Goal: Task Accomplishment & Management: Complete application form

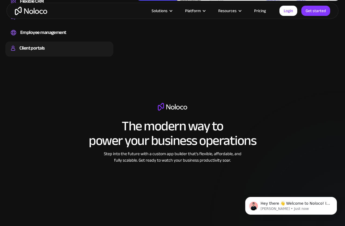
click at [29, 51] on div "Client portals" at bounding box center [31, 48] width 25 height 8
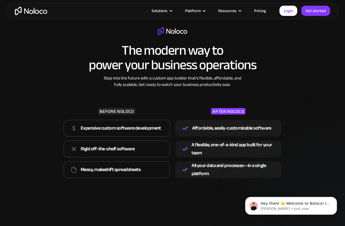
scroll to position [675, 0]
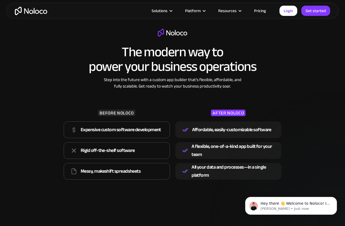
click at [261, 12] on link "Pricing" at bounding box center [259, 10] width 25 height 7
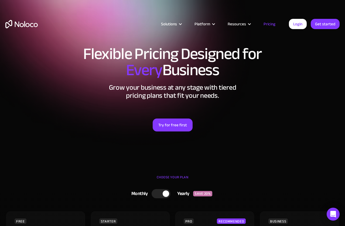
click at [278, 145] on div "Flexible Pricing Designed for Every Business Grow your business at any stage wi…" at bounding box center [172, 93] width 345 height 107
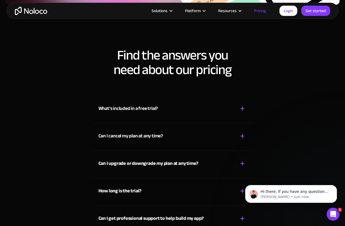
scroll to position [2354, 0]
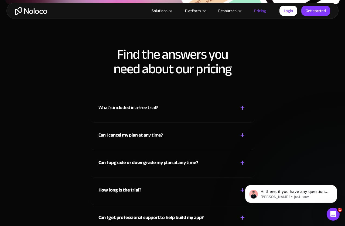
click at [148, 111] on div "What’s included in a free trial?" at bounding box center [128, 108] width 60 height 8
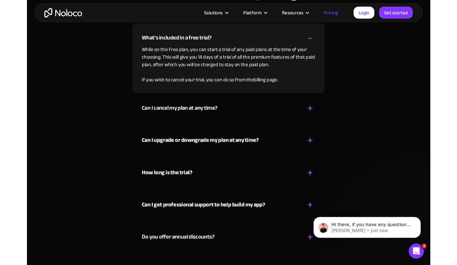
scroll to position [2430, 0]
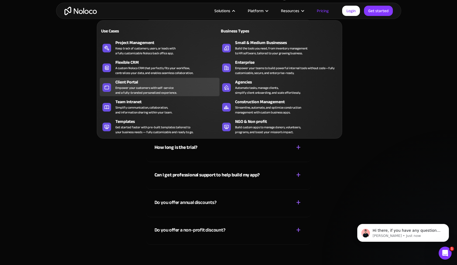
click at [176, 93] on div "Client Portal Empower your customers with self-service and a fully-branded pers…" at bounding box center [165, 87] width 101 height 16
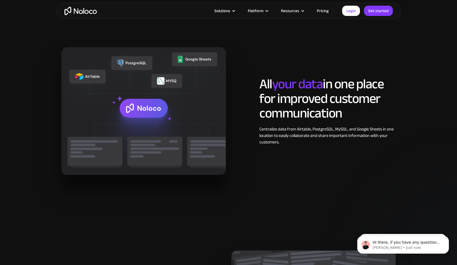
scroll to position [641, 0]
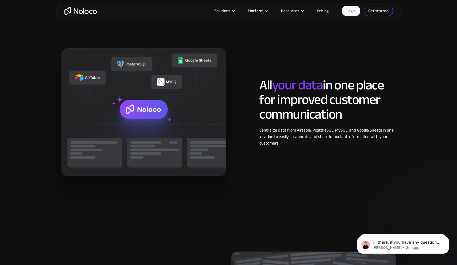
click at [379, 14] on link "Get started" at bounding box center [378, 11] width 29 height 10
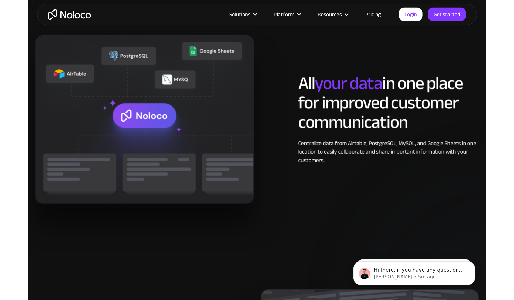
scroll to position [642, 0]
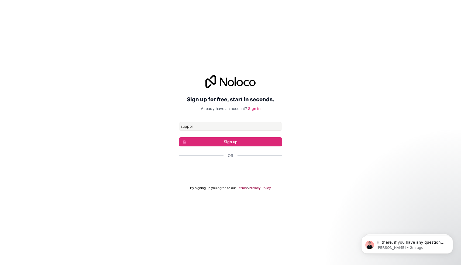
type input "support@getcollectly.com"
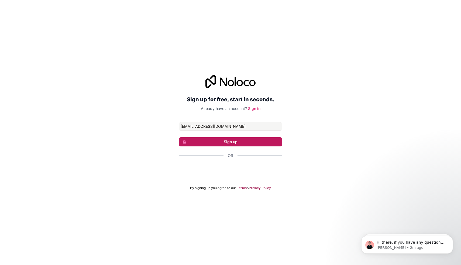
click at [258, 142] on button "Sign up" at bounding box center [231, 141] width 104 height 9
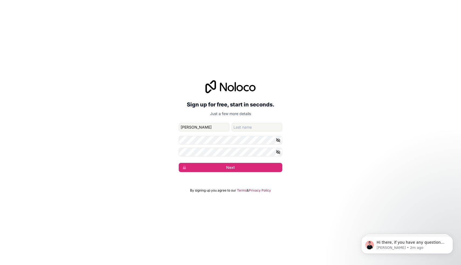
type input "Heather"
type input "Lopez"
click at [179, 163] on button "Next" at bounding box center [231, 167] width 104 height 9
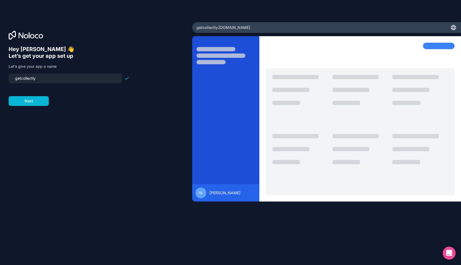
click at [82, 80] on input "getcollectly" at bounding box center [65, 78] width 107 height 8
type input "c"
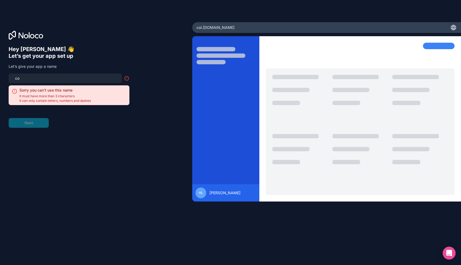
type input "c"
type input "v"
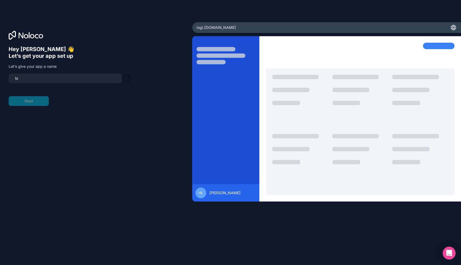
type input "l"
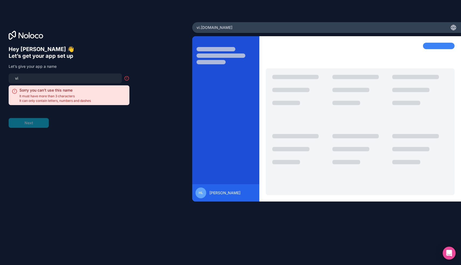
type input "v"
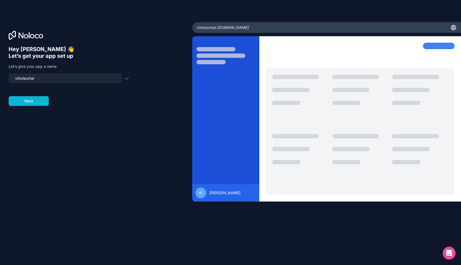
drag, startPoint x: 36, startPoint y: 80, endPoint x: 55, endPoint y: 79, distance: 18.9
click at [24, 78] on input "vitoriportal" at bounding box center [65, 78] width 107 height 8
type input "vitoriaccount"
click at [29, 102] on button "Next" at bounding box center [29, 101] width 40 height 10
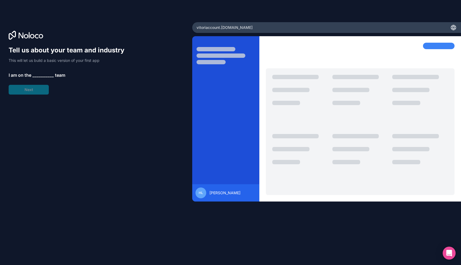
click at [40, 74] on span "__________" at bounding box center [43, 75] width 22 height 6
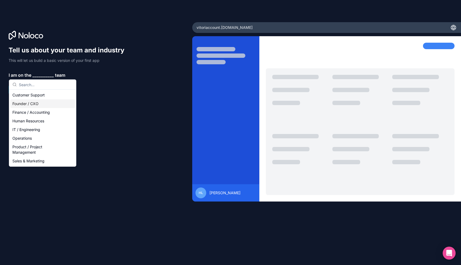
click at [43, 101] on div "Founder / CXO" at bounding box center [42, 103] width 65 height 9
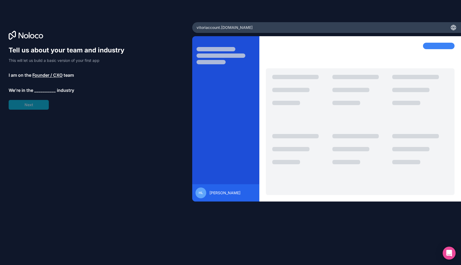
click at [45, 94] on div "Tell us about your team and industry This will let us build a basic version of …" at bounding box center [69, 78] width 121 height 64
click at [45, 93] on span "__________" at bounding box center [45, 90] width 22 height 6
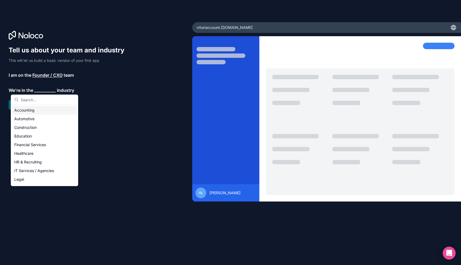
click at [46, 91] on span "__________" at bounding box center [45, 90] width 22 height 6
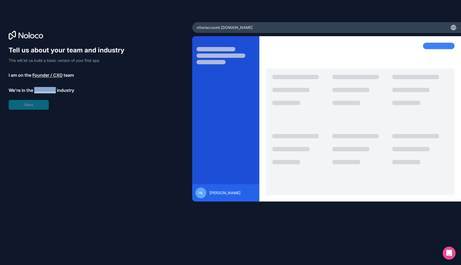
click at [46, 91] on span "__________" at bounding box center [45, 90] width 22 height 6
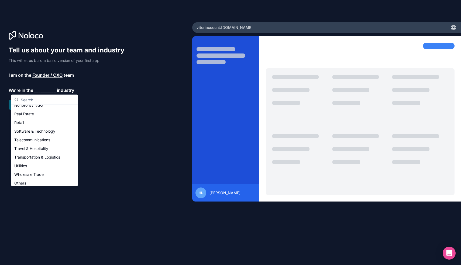
scroll to position [111, 0]
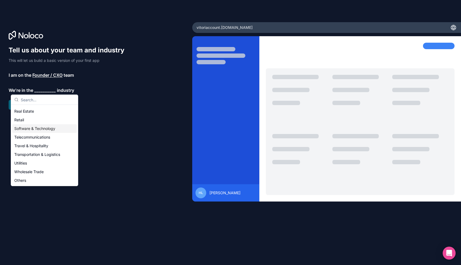
click at [53, 132] on div "Software & Technology" at bounding box center [44, 128] width 65 height 9
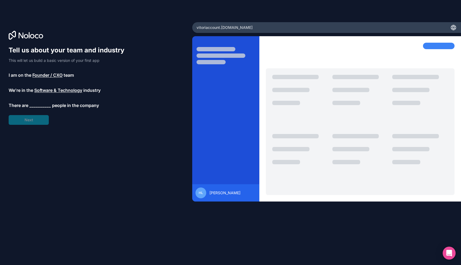
click at [43, 106] on span "__________" at bounding box center [40, 105] width 22 height 6
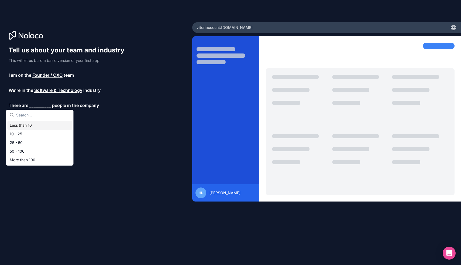
type input "3"
click at [45, 124] on div "Less than 10" at bounding box center [40, 125] width 65 height 9
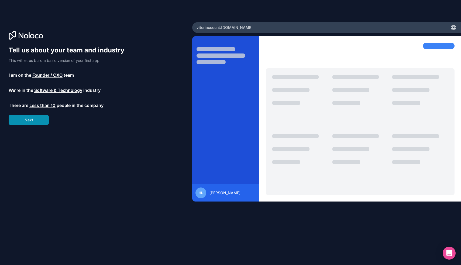
click at [34, 121] on button "Next" at bounding box center [29, 120] width 40 height 10
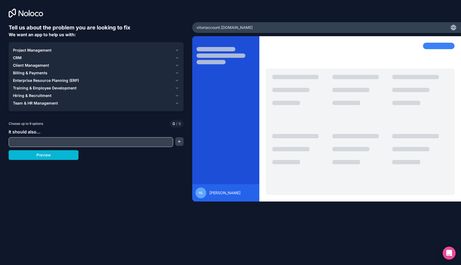
click at [46, 71] on div "Billing & Payments" at bounding box center [93, 72] width 160 height 5
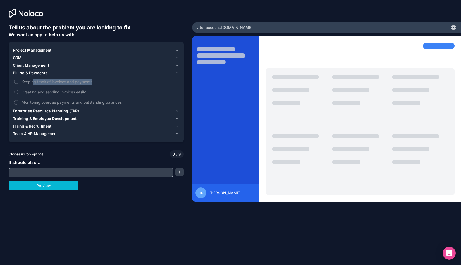
click at [35, 84] on label "Keeping track of invoices and payments" at bounding box center [96, 82] width 166 height 10
click at [18, 83] on button "Keeping track of invoices and payments" at bounding box center [16, 82] width 4 height 4
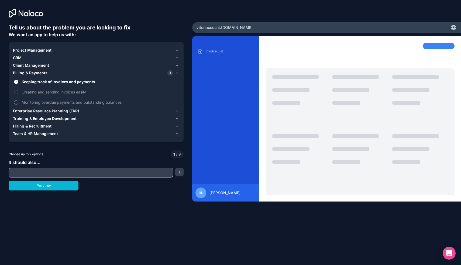
click at [18, 103] on label "Monitoring overdue payments and outstanding balances" at bounding box center [96, 102] width 166 height 10
click at [18, 103] on button "Monitoring overdue payments and outstanding balances" at bounding box center [16, 102] width 4 height 4
click at [37, 52] on span "Project Management" at bounding box center [32, 49] width 39 height 5
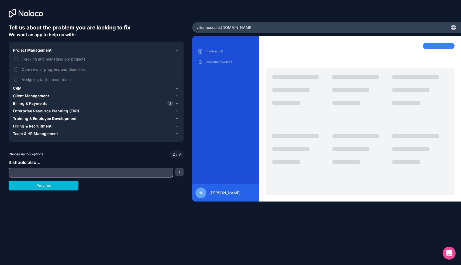
click at [37, 52] on span "Project Management" at bounding box center [32, 49] width 39 height 5
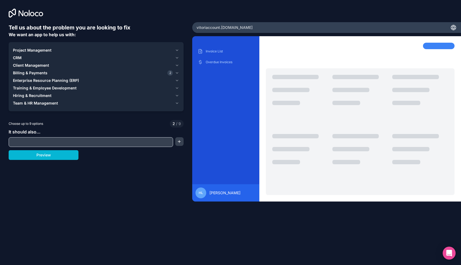
click at [35, 88] on span "Training & Employee Development" at bounding box center [45, 87] width 64 height 5
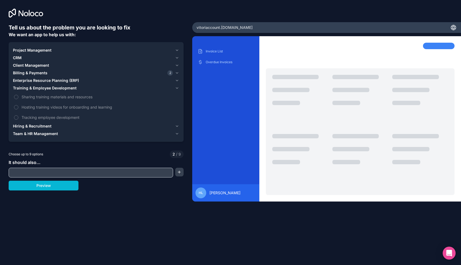
click at [35, 88] on span "Training & Employee Development" at bounding box center [45, 87] width 64 height 5
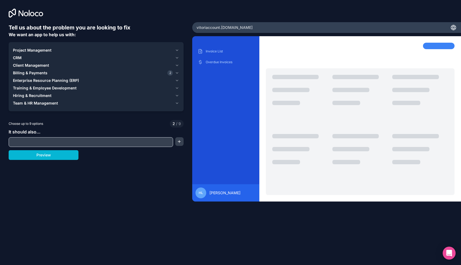
click at [30, 97] on span "Hiring & Recruitment" at bounding box center [32, 95] width 39 height 5
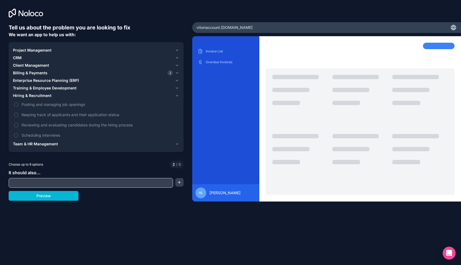
click at [30, 98] on span "Hiring & Recruitment" at bounding box center [32, 95] width 39 height 5
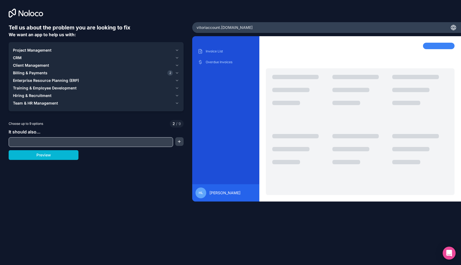
click at [31, 107] on button "Team & HR Management" at bounding box center [96, 103] width 166 height 8
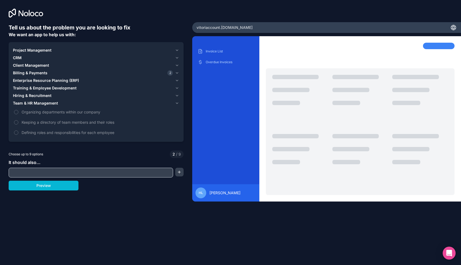
click at [31, 107] on button "Team & HR Management" at bounding box center [96, 103] width 166 height 8
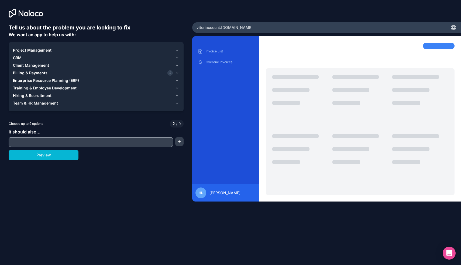
click at [31, 87] on span "Training & Employee Development" at bounding box center [45, 87] width 64 height 5
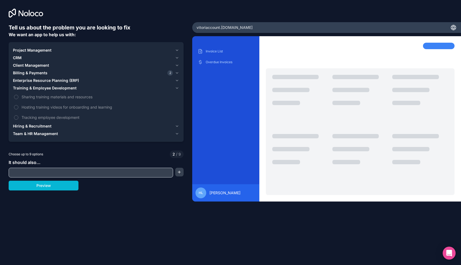
click at [31, 87] on span "Training & Employee Development" at bounding box center [45, 87] width 64 height 5
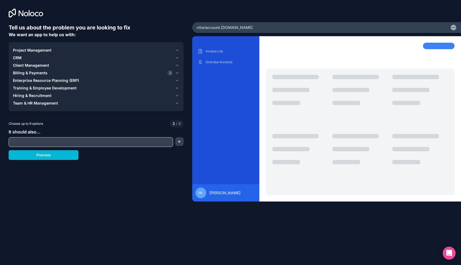
click at [29, 82] on span "Enterprise Resource Planning (ERP)" at bounding box center [46, 80] width 66 height 5
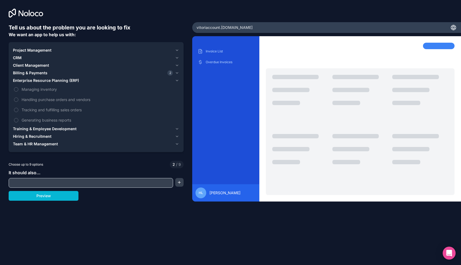
click at [29, 82] on span "Enterprise Resource Planning (ERP)" at bounding box center [46, 80] width 66 height 5
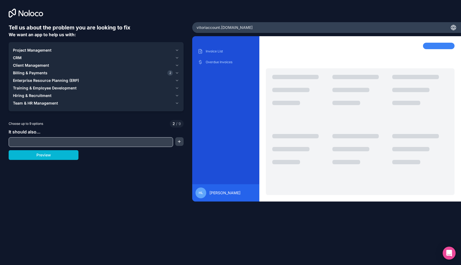
click at [27, 75] on span "Billing & Payments" at bounding box center [30, 72] width 35 height 5
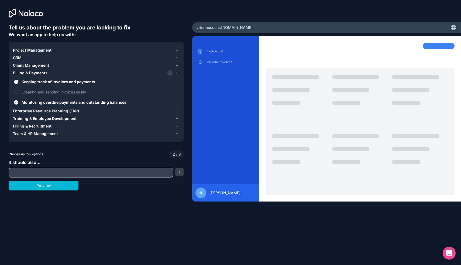
click at [27, 75] on span "Billing & Payments" at bounding box center [30, 72] width 35 height 5
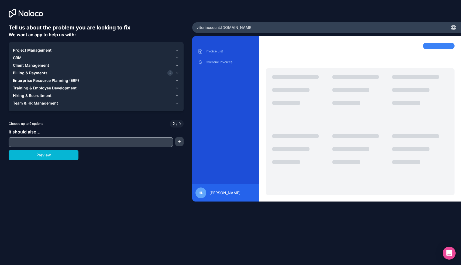
click at [42, 139] on input "text" at bounding box center [91, 142] width 162 height 8
click at [180, 142] on button "button" at bounding box center [179, 141] width 8 height 9
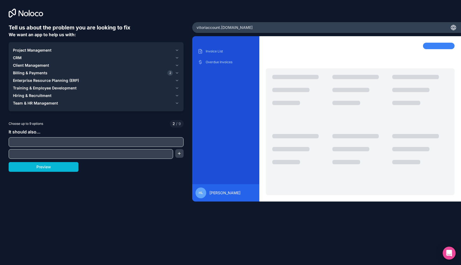
click at [80, 141] on input "text" at bounding box center [96, 142] width 172 height 8
click at [175, 73] on icon "button" at bounding box center [177, 73] width 4 height 4
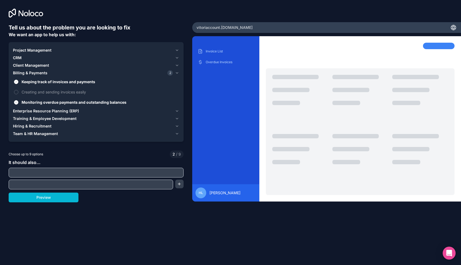
click at [66, 175] on input "text" at bounding box center [96, 173] width 172 height 8
type input "S"
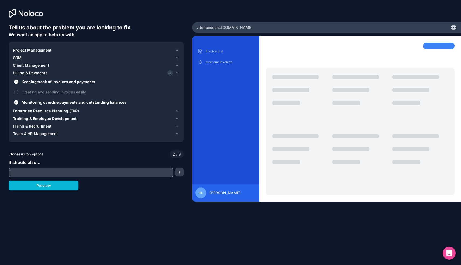
paste input "List what’s 100% complete (mark as ✅) List what’s in progress (mark as 🔄) List …"
type input "List what’s 100% complete (mark as ✅) List what’s in progress (mark as 🔄) List …"
click at [119, 172] on input "List what’s 100% complete (mark as ✅) List what’s in progress (mark as 🔄) List …" at bounding box center [91, 173] width 162 height 8
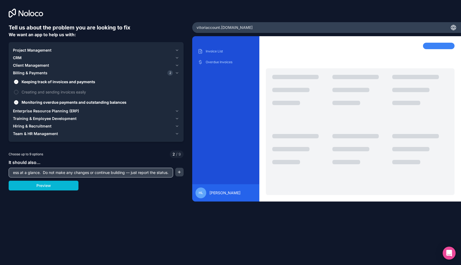
click at [119, 172] on input "List what’s 100% complete (mark as ✅) List what’s in progress (mark as 🔄) List …" at bounding box center [91, 173] width 162 height 8
paste input "ent self-service portal with per-client access"
click at [14, 171] on input "ent self-service portal with per-client access" at bounding box center [91, 173] width 162 height 8
drag, startPoint x: 15, startPoint y: 171, endPoint x: 2, endPoint y: 171, distance: 12.1
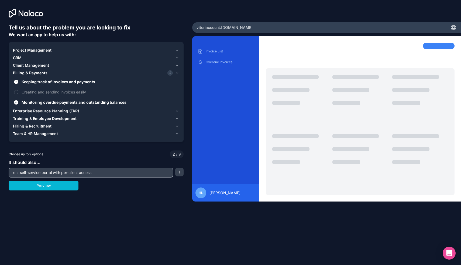
click at [2, 171] on div "Tell us about the problem you are looking to fix We want an app to help us with…" at bounding box center [96, 110] width 192 height 221
type input "client self-service portal with per-client access"
click at [182, 174] on button "button" at bounding box center [179, 172] width 8 height 9
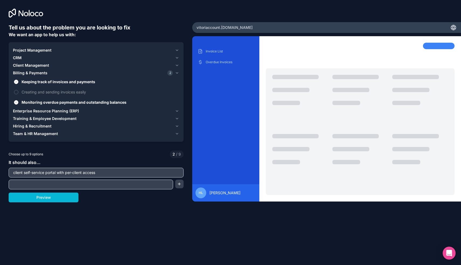
click at [154, 183] on input "text" at bounding box center [91, 185] width 162 height 8
paste input "CSV import + data validation for invoices"
type input "CSV import + data validation for invoices"
click at [183, 184] on button "button" at bounding box center [179, 183] width 8 height 9
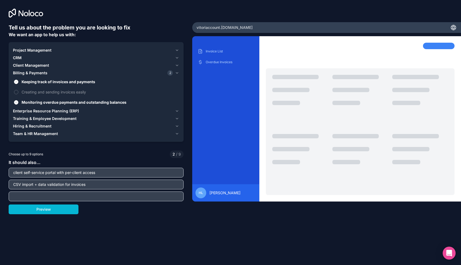
paste input "Promise-to-Pay tracking with auto follow-ups"
type input "Promise-to-Pay tracking with auto follow-ups"
click at [135, 169] on input "client self-service portal with per-client access" at bounding box center [96, 173] width 172 height 8
click at [178, 178] on div "It should also... client self-service portal with per-client access CSV import …" at bounding box center [96, 180] width 175 height 42
click at [177, 156] on span "/" at bounding box center [176, 154] width 1 height 5
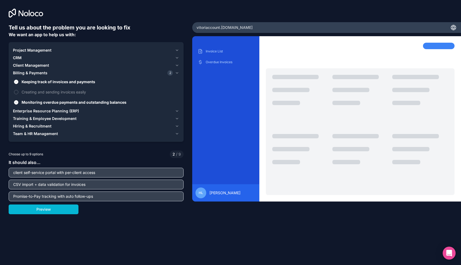
click at [172, 174] on input "client self-service portal with per-client access" at bounding box center [96, 173] width 172 height 8
click at [148, 191] on div "Promise-to-Pay tracking with auto follow-ups" at bounding box center [96, 196] width 175 height 10
click at [146, 214] on div "Preview" at bounding box center [96, 209] width 175 height 10
click at [95, 173] on input "client self-service portal with per-client access" at bounding box center [96, 173] width 172 height 8
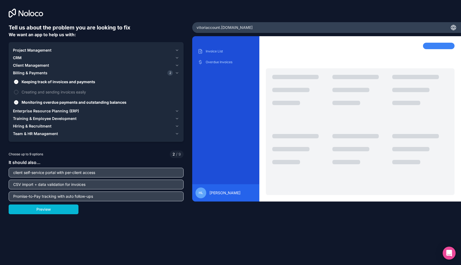
click at [95, 173] on input "client self-service portal with per-client access" at bounding box center [96, 173] width 172 height 8
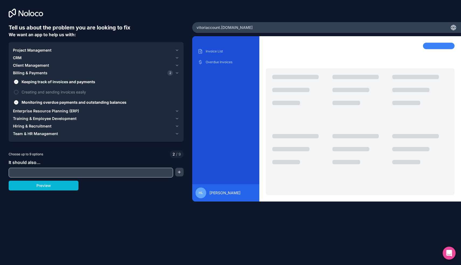
click at [141, 218] on div "Tell us about the problem you are looking to fix We want an app to help us with…" at bounding box center [96, 110] width 192 height 221
click at [178, 172] on button "button" at bounding box center [179, 172] width 8 height 9
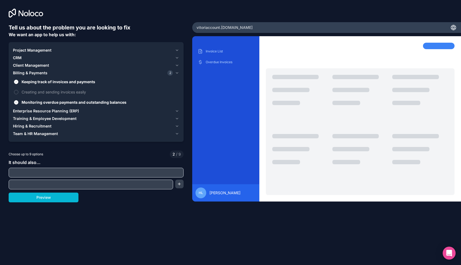
drag, startPoint x: 181, startPoint y: 182, endPoint x: 183, endPoint y: 189, distance: 7.5
click at [181, 182] on button "button" at bounding box center [179, 183] width 8 height 9
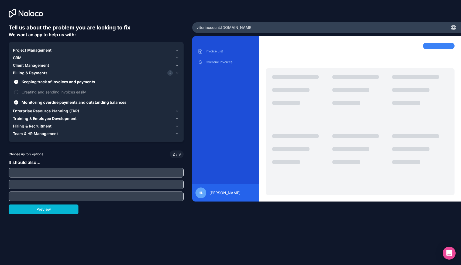
drag, startPoint x: 65, startPoint y: 173, endPoint x: 53, endPoint y: 160, distance: 17.6
click at [53, 160] on div "It should also..." at bounding box center [96, 180] width 175 height 42
paste input "KPI dashboards + downloadable CSV reports"
type input "KPI dashboards + downloadable CSV reports"
click at [25, 180] on div at bounding box center [96, 184] width 175 height 10
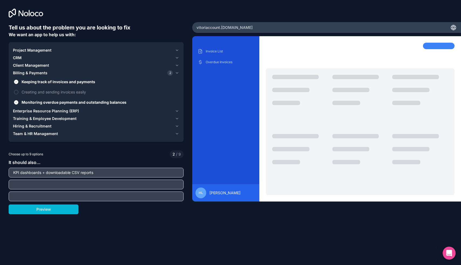
click at [26, 183] on input "text" at bounding box center [96, 185] width 172 height 8
paste input "CSV import + data validation for invoices"
type input "CSV import + data validation for invoices"
paste input "One-click Email/SMS reminders"
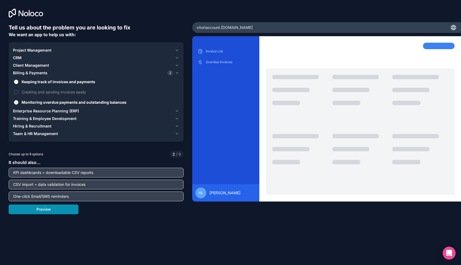
type input "One-click Email/SMS reminders"
click at [62, 212] on button "Preview" at bounding box center [44, 209] width 70 height 10
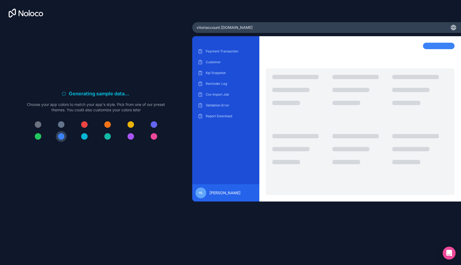
click at [37, 126] on div at bounding box center [38, 124] width 6 height 6
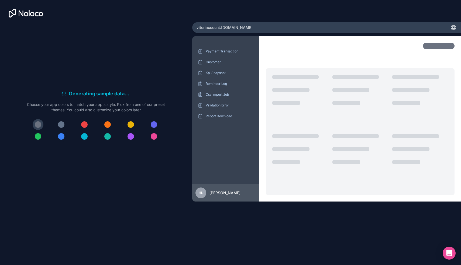
click at [62, 138] on div at bounding box center [61, 136] width 6 height 6
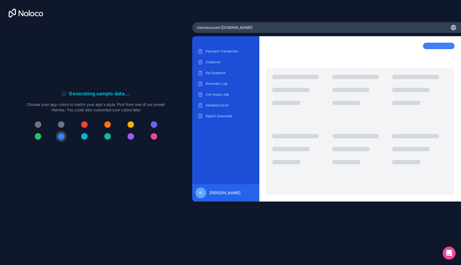
click at [156, 125] on div at bounding box center [154, 124] width 6 height 6
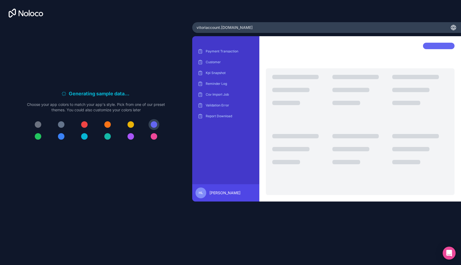
click at [82, 136] on div at bounding box center [84, 136] width 6 height 6
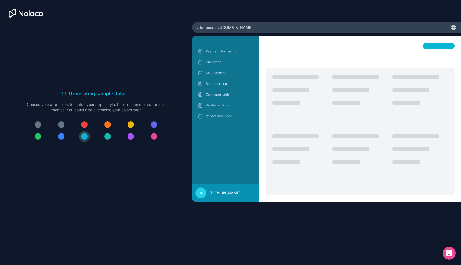
click at [63, 136] on div at bounding box center [61, 136] width 6 height 6
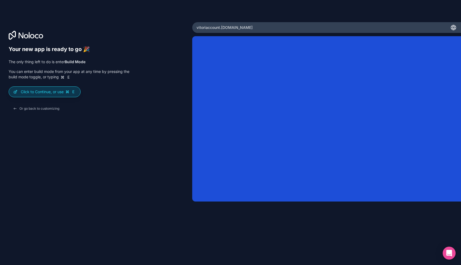
click at [42, 93] on p "Click to Continue, or use E" at bounding box center [48, 91] width 55 height 5
